Goal: Find specific page/section: Find specific page/section

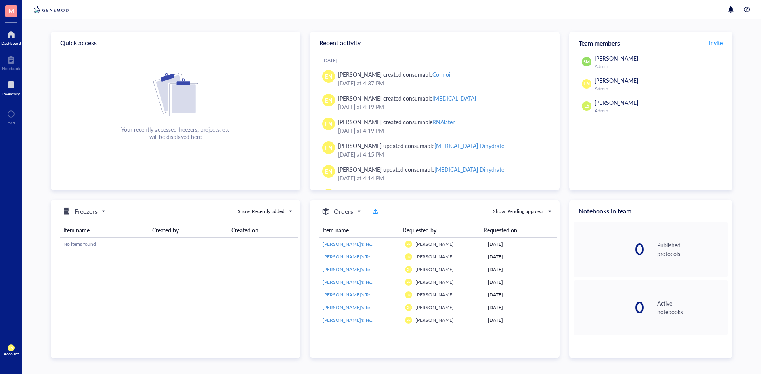
click at [3, 86] on div at bounding box center [10, 85] width 17 height 13
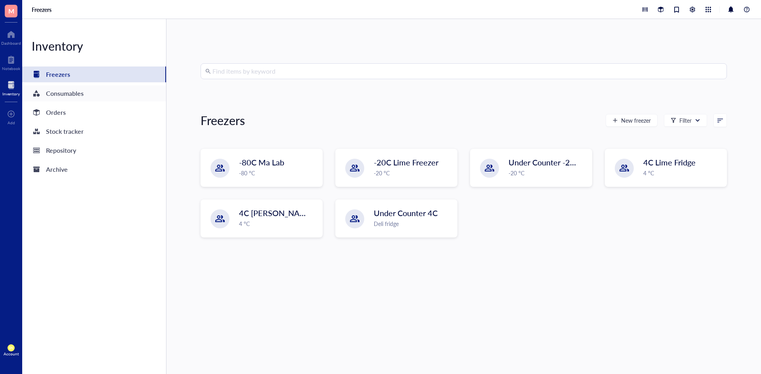
click at [54, 94] on div "Consumables" at bounding box center [65, 93] width 38 height 11
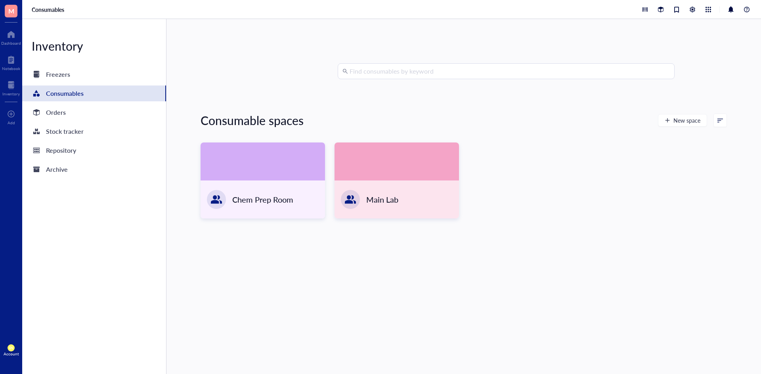
click at [66, 83] on div "Inventory Freezers Consumables Orders Stock tracker Repository Archive" at bounding box center [94, 196] width 144 height 355
click at [70, 76] on div "Freezers" at bounding box center [94, 75] width 144 height 16
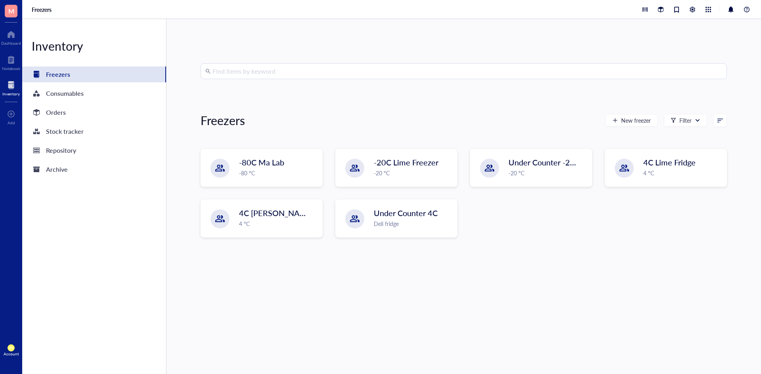
click at [319, 70] on input "search" at bounding box center [466, 71] width 509 height 15
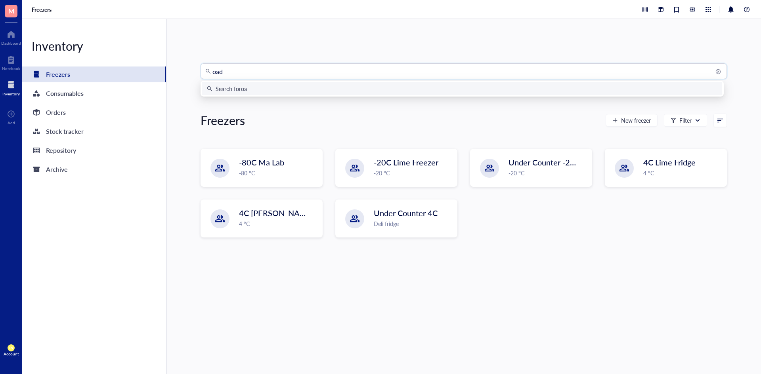
type input "oadc"
click at [305, 88] on div "Search for oadc" at bounding box center [462, 88] width 510 height 9
